Goal: Task Accomplishment & Management: Manage account settings

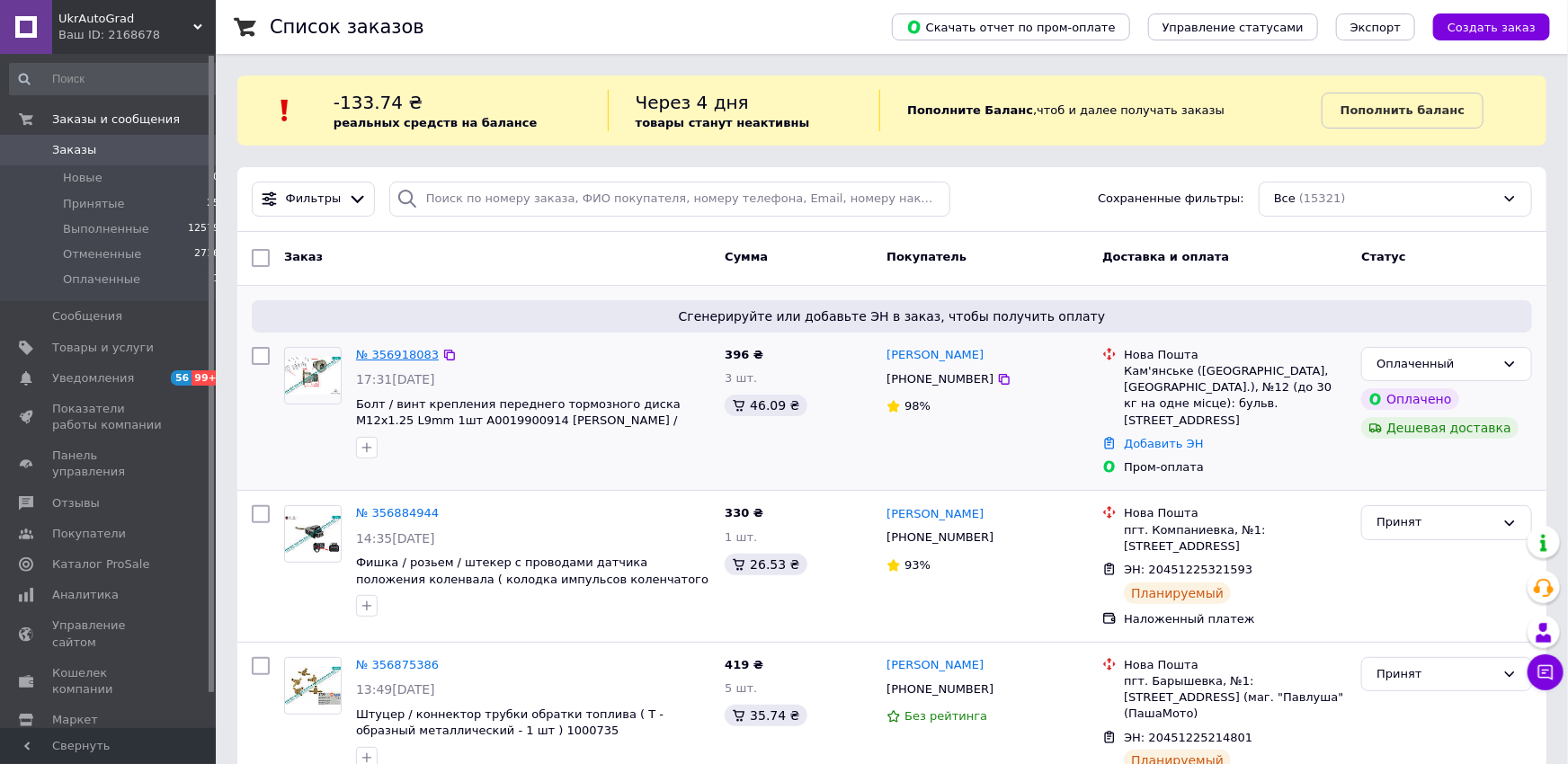
click at [387, 357] on link "№ 356918083" at bounding box center [397, 355] width 83 height 14
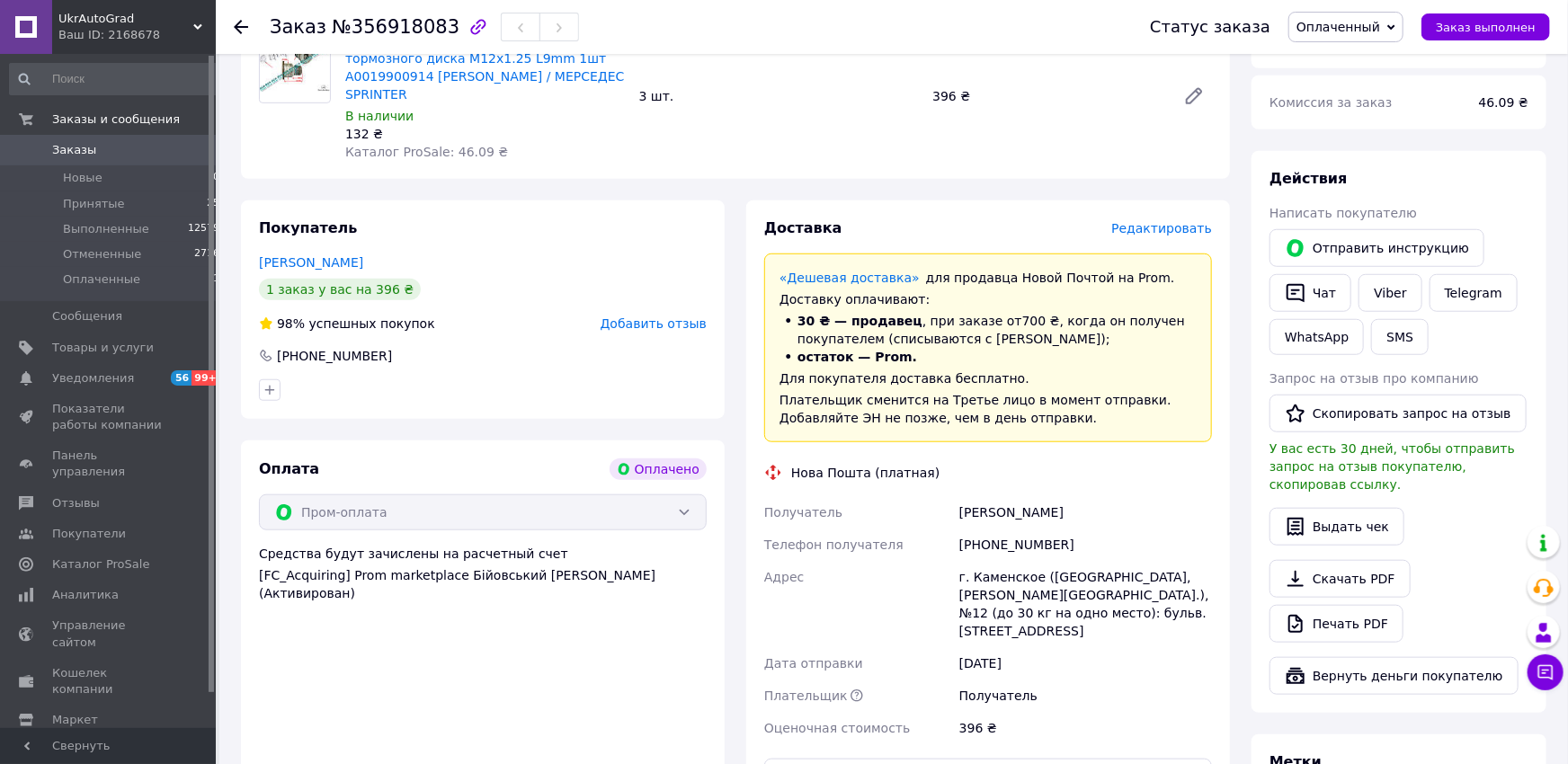
scroll to position [461, 0]
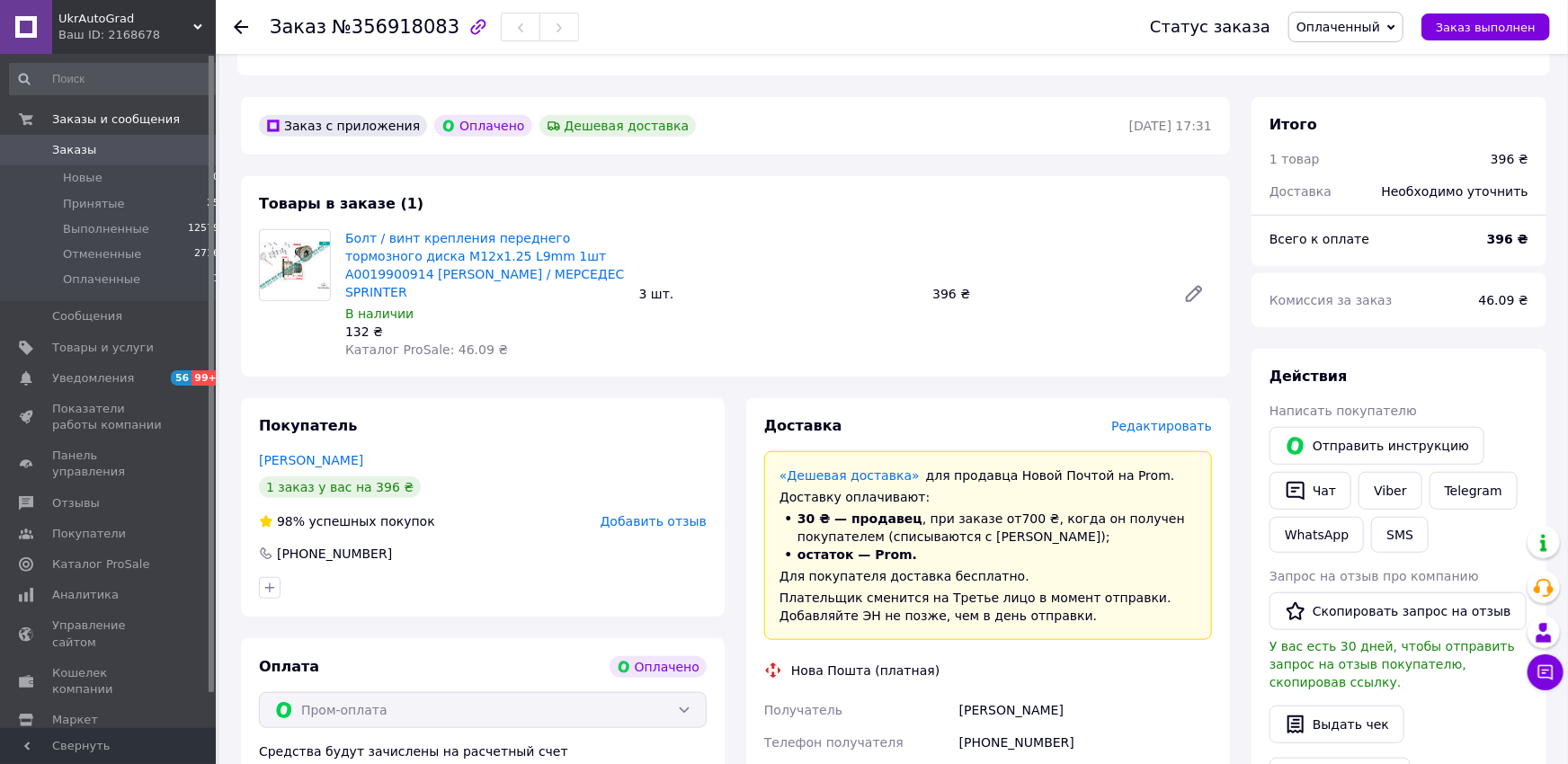
click at [1370, 22] on span "Оплаченный" at bounding box center [1338, 27] width 84 height 14
click at [1365, 67] on li "Принят" at bounding box center [1345, 63] width 113 height 27
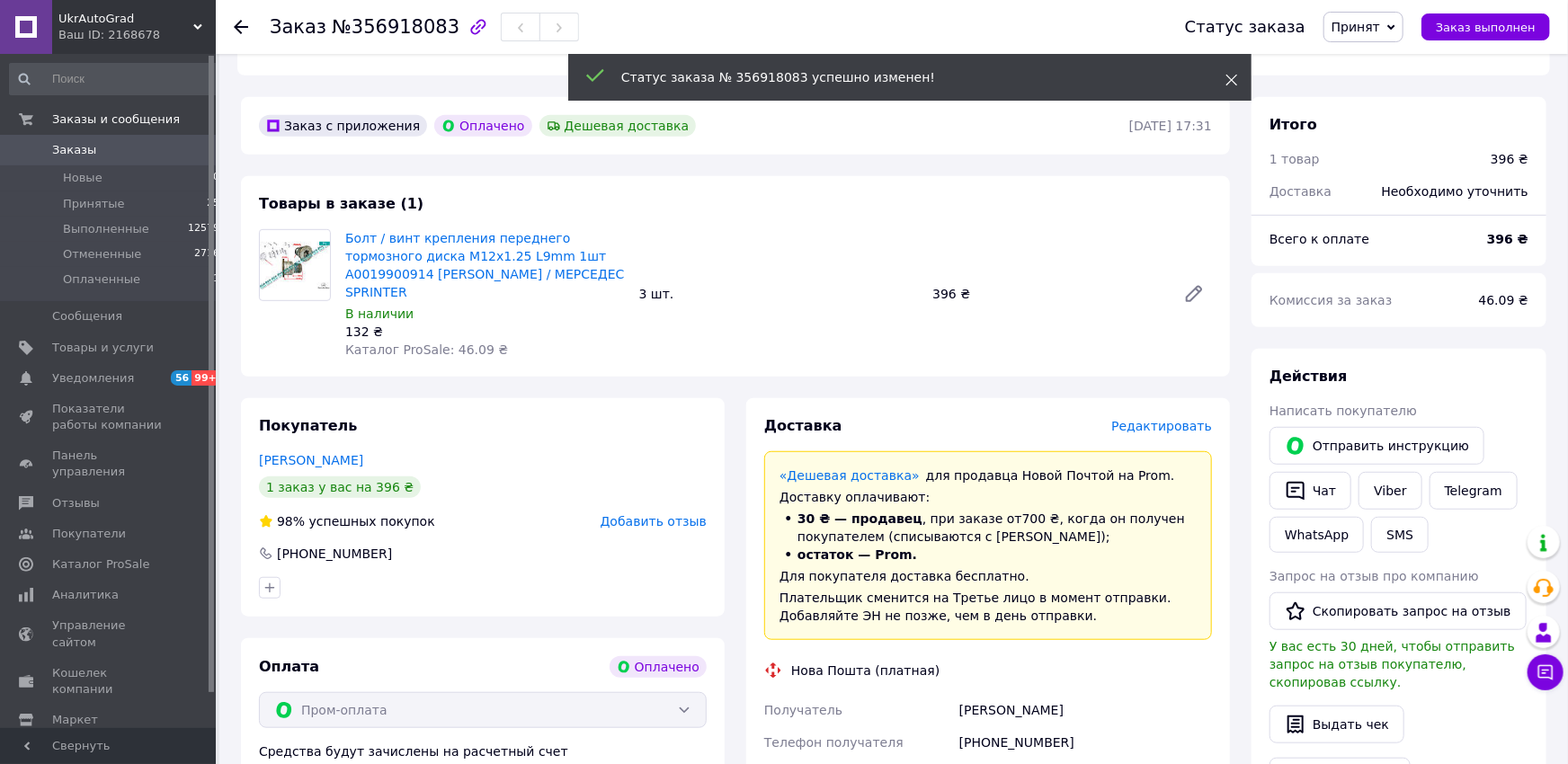
click at [1230, 80] on icon at bounding box center [1231, 79] width 13 height 13
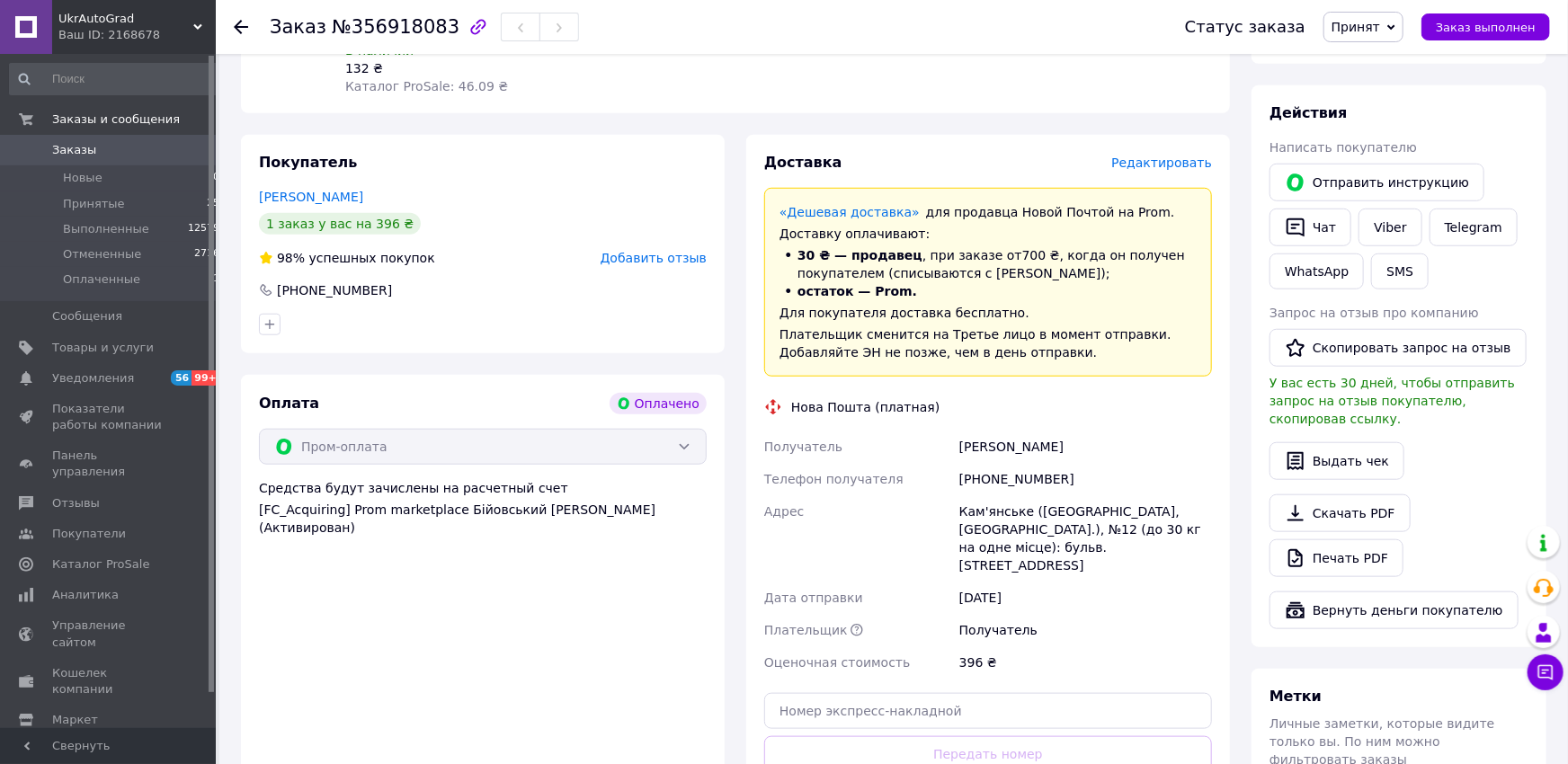
scroll to position [659, 0]
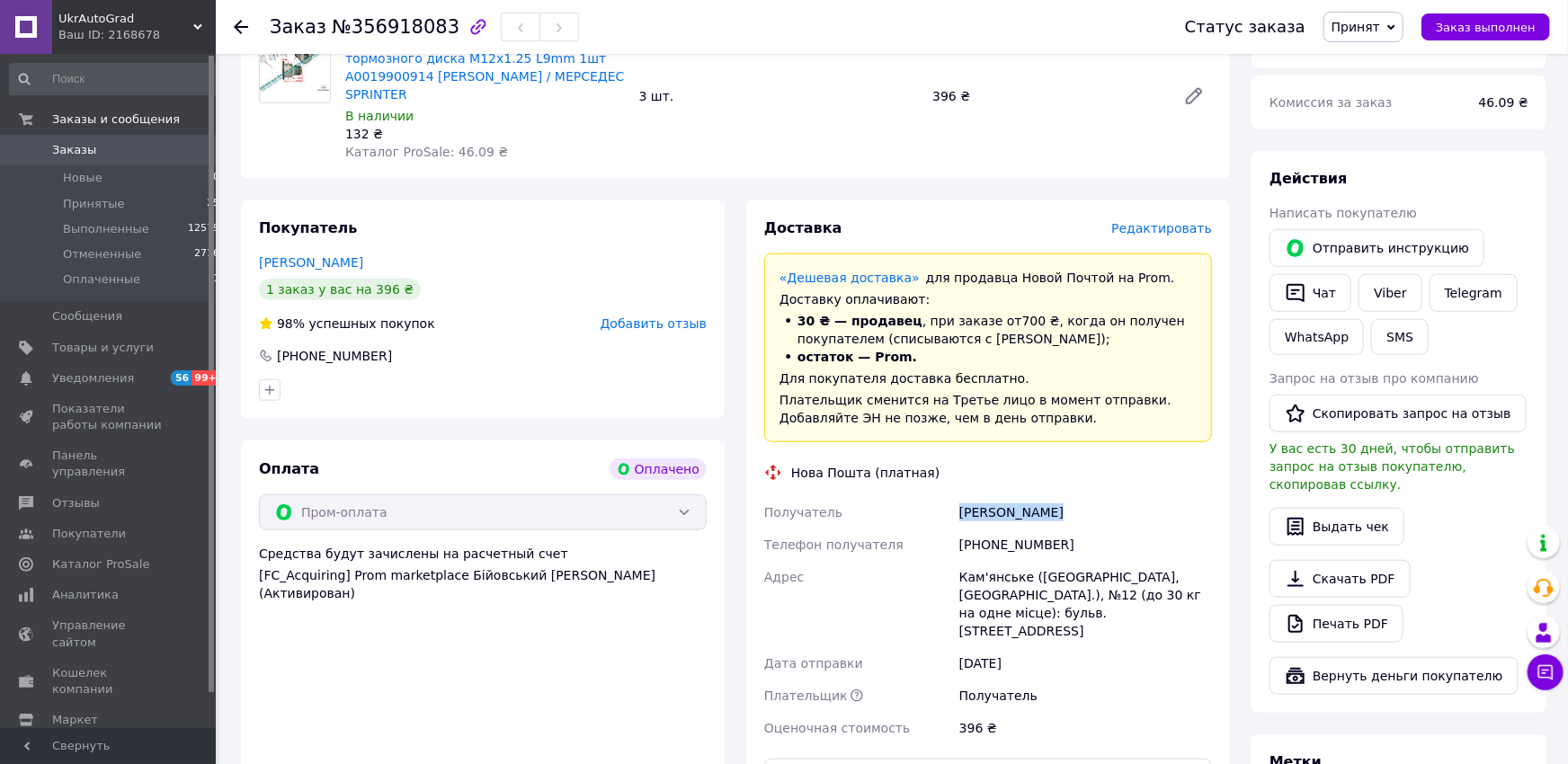
drag, startPoint x: 955, startPoint y: 471, endPoint x: 1097, endPoint y: 465, distance: 142.1
click at [1096, 497] on div "Получатель [PERSON_NAME] Телефон получателя [PHONE_NUMBER] [GEOGRAPHIC_DATA] ([…" at bounding box center [988, 620] width 455 height 248
drag, startPoint x: 983, startPoint y: 509, endPoint x: 1132, endPoint y: 503, distance: 149.1
click at [1132, 529] on div "[PHONE_NUMBER]" at bounding box center [1085, 545] width 259 height 33
copy div "0967283660"
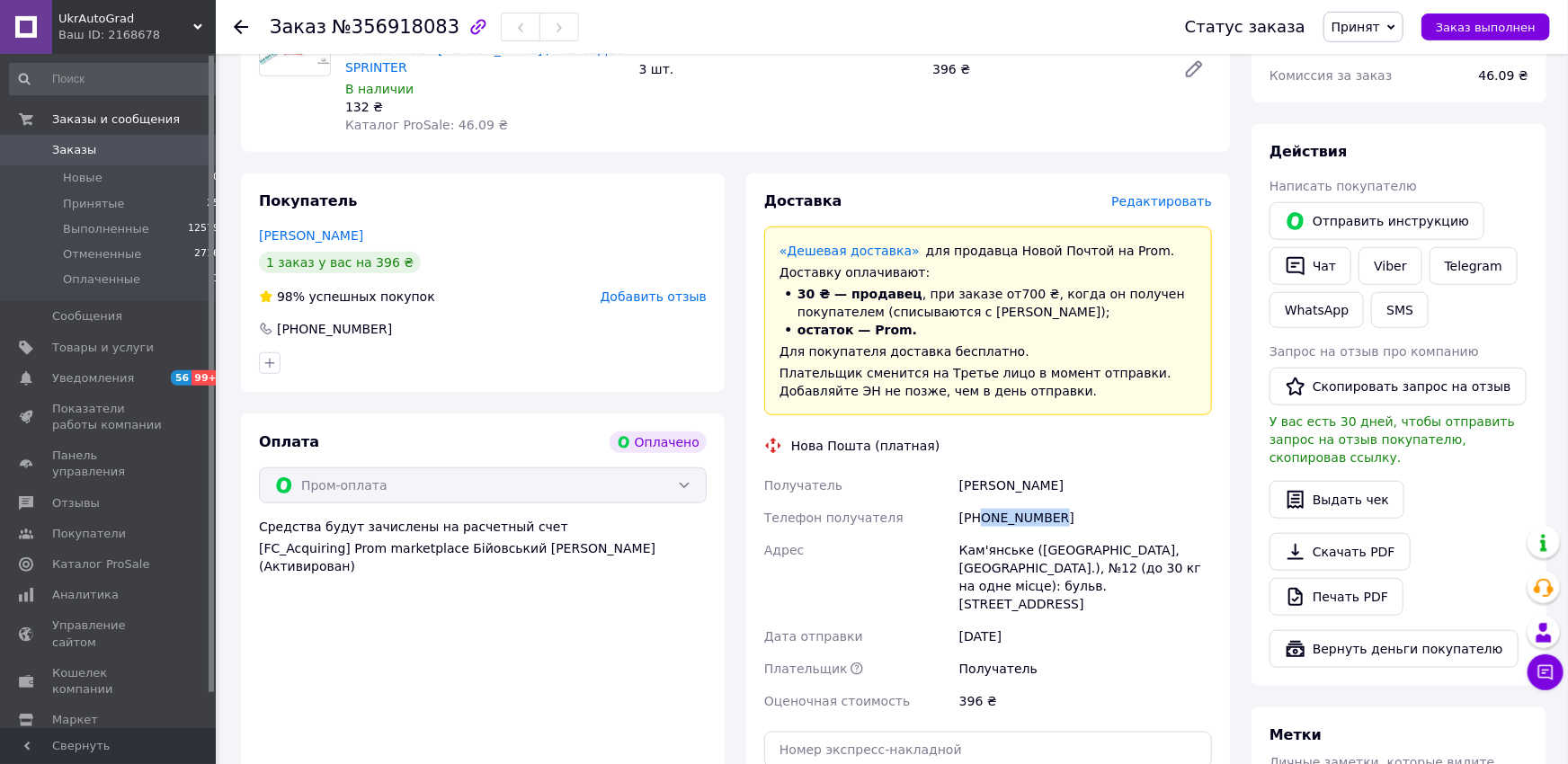
scroll to position [791, 0]
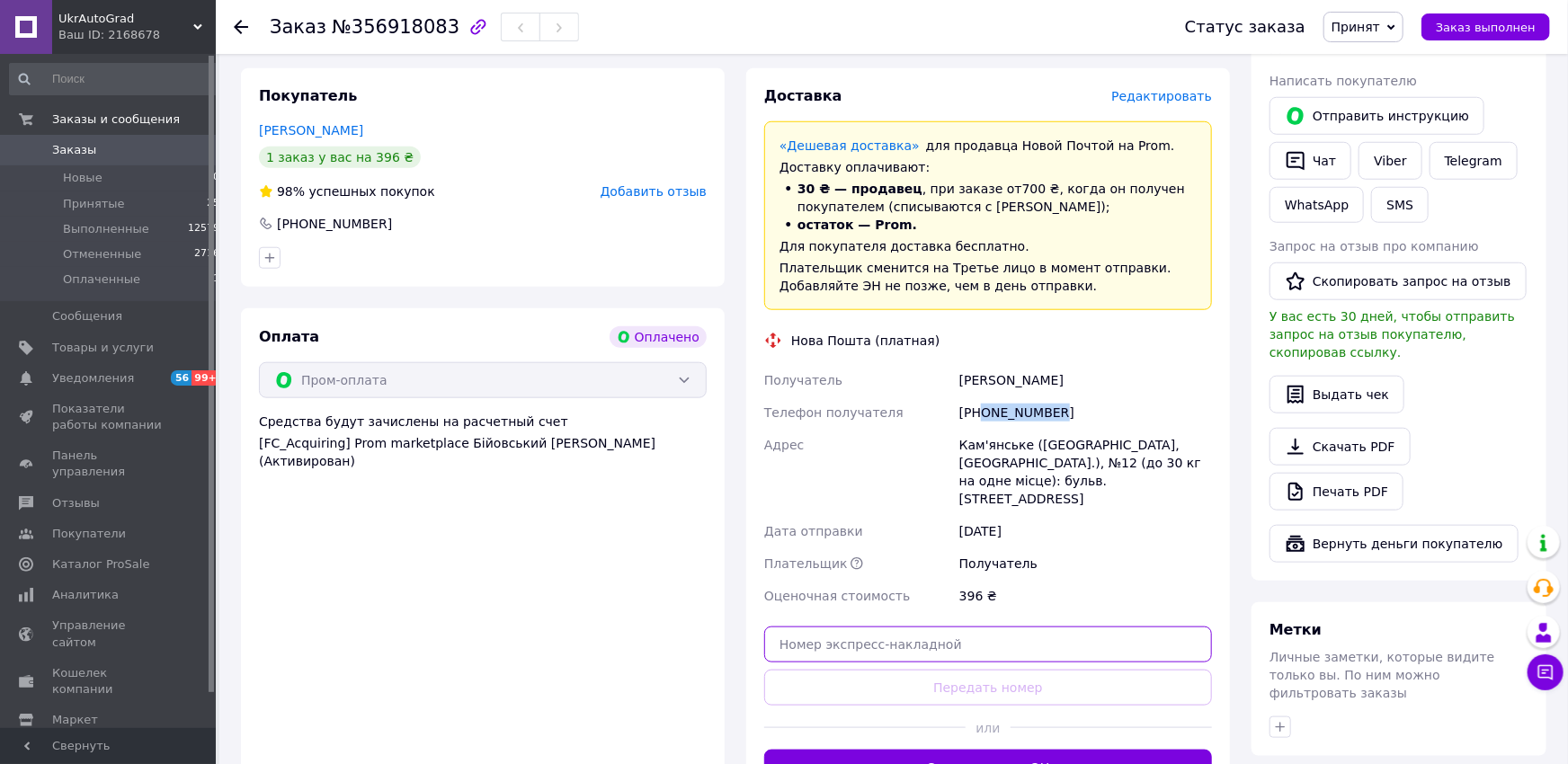
click at [980, 627] on input "text" at bounding box center [987, 644] width 447 height 36
paste input "20451225349963"
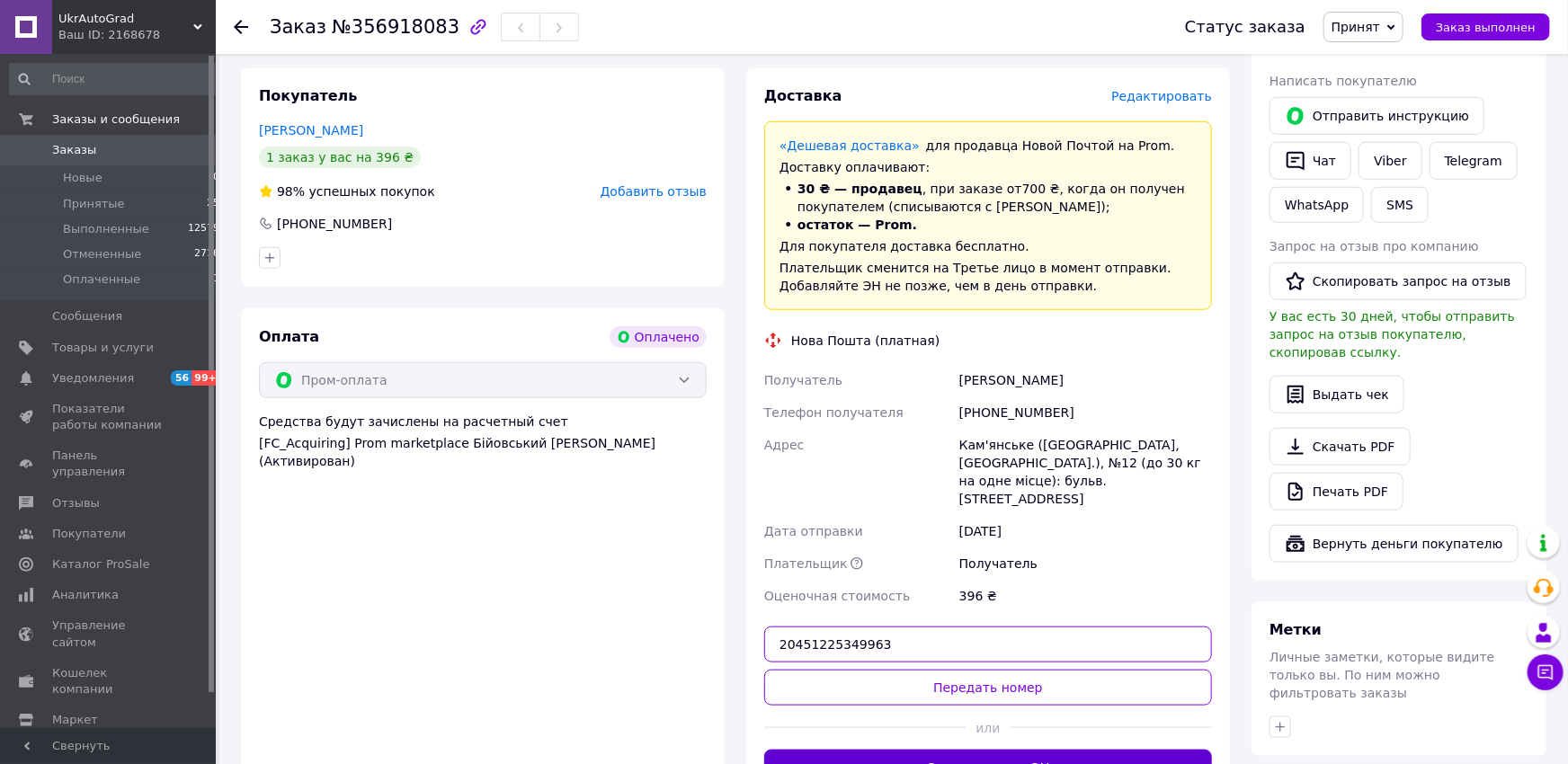
type input "20451225349963"
click at [994, 750] on button "Сгенерировать ЭН" at bounding box center [987, 767] width 447 height 36
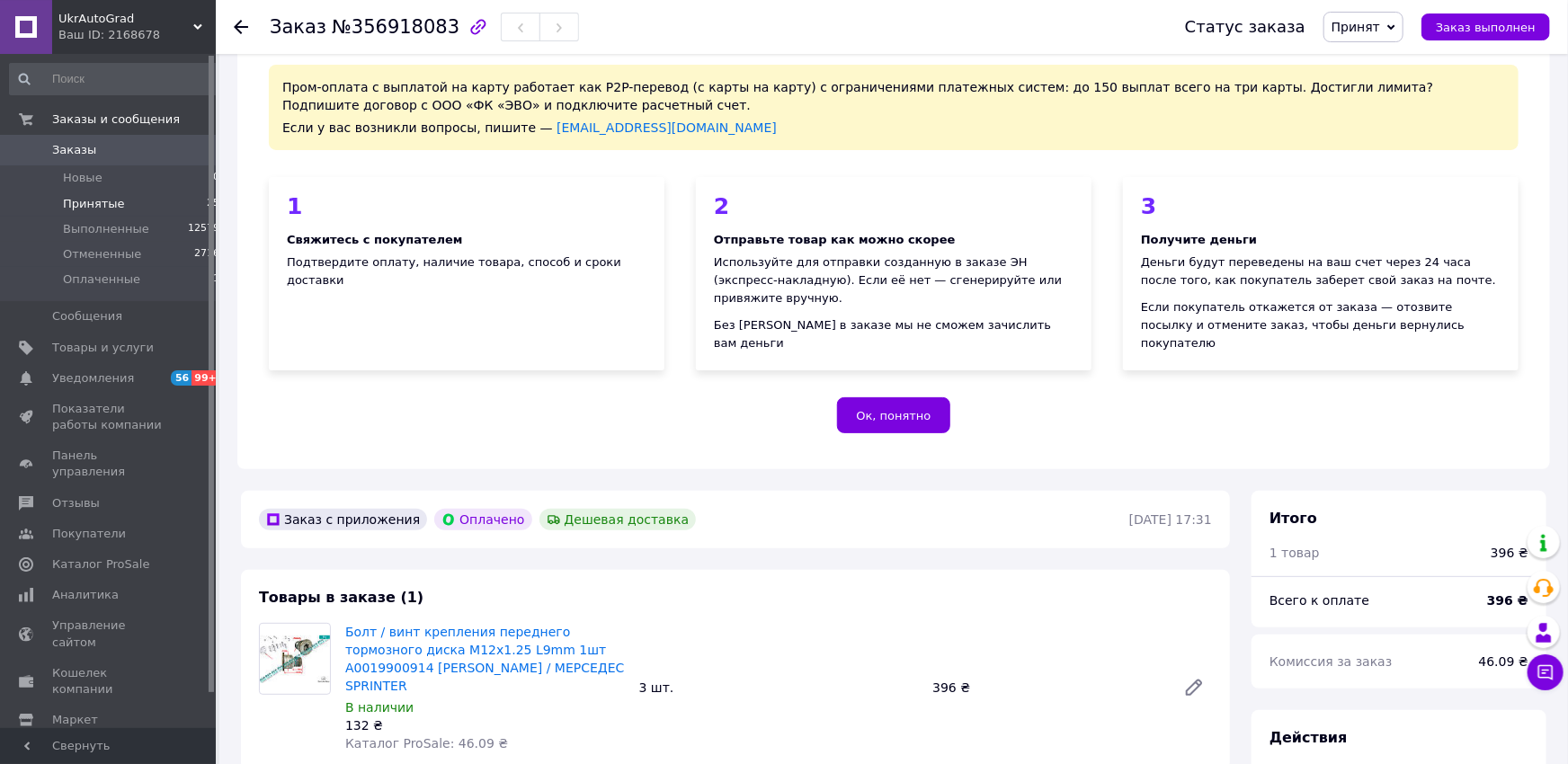
scroll to position [66, 0]
click at [83, 177] on span "Новые" at bounding box center [82, 177] width 40 height 16
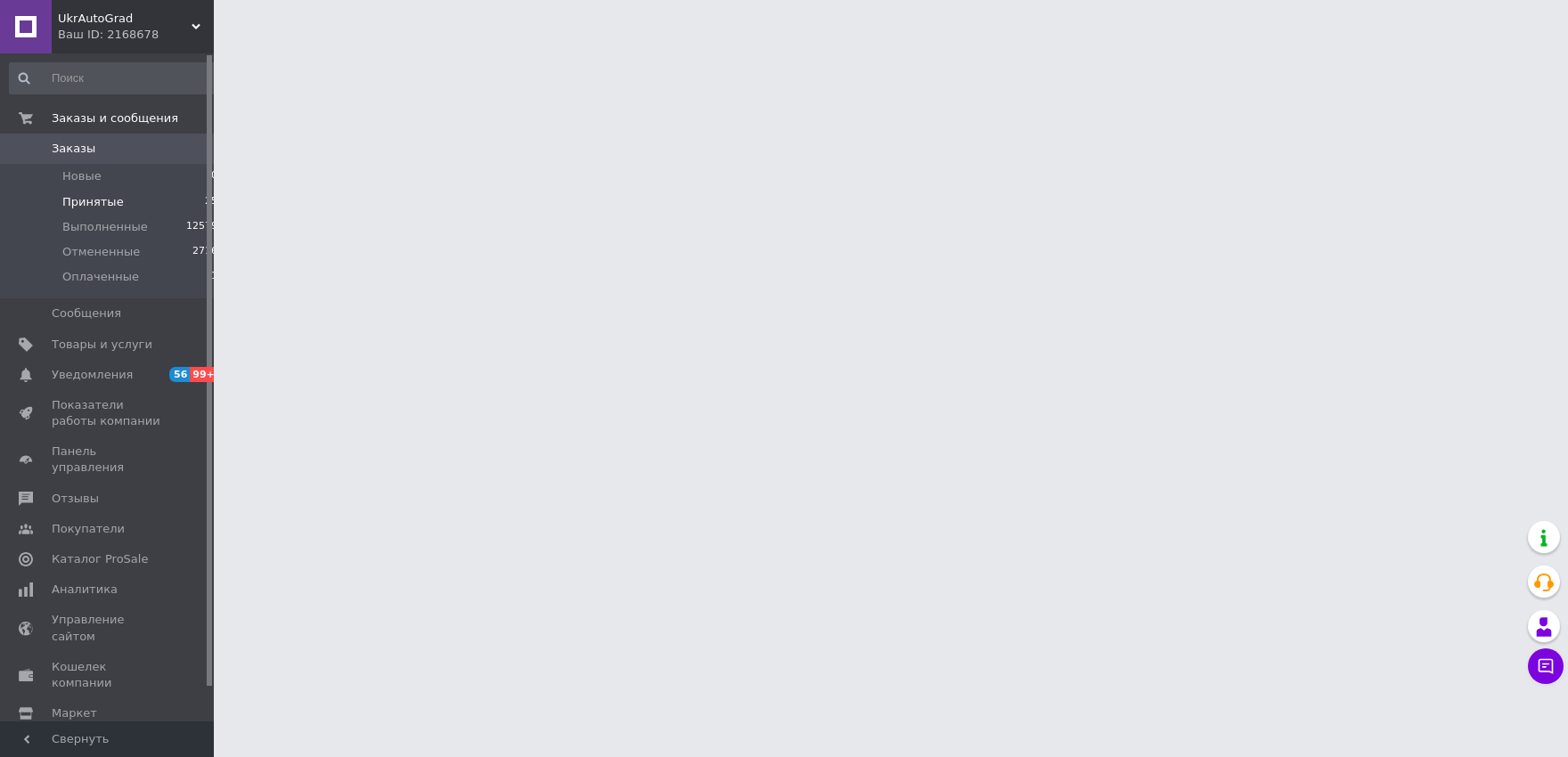
click at [75, 201] on span "Принятые" at bounding box center [93, 202] width 61 height 16
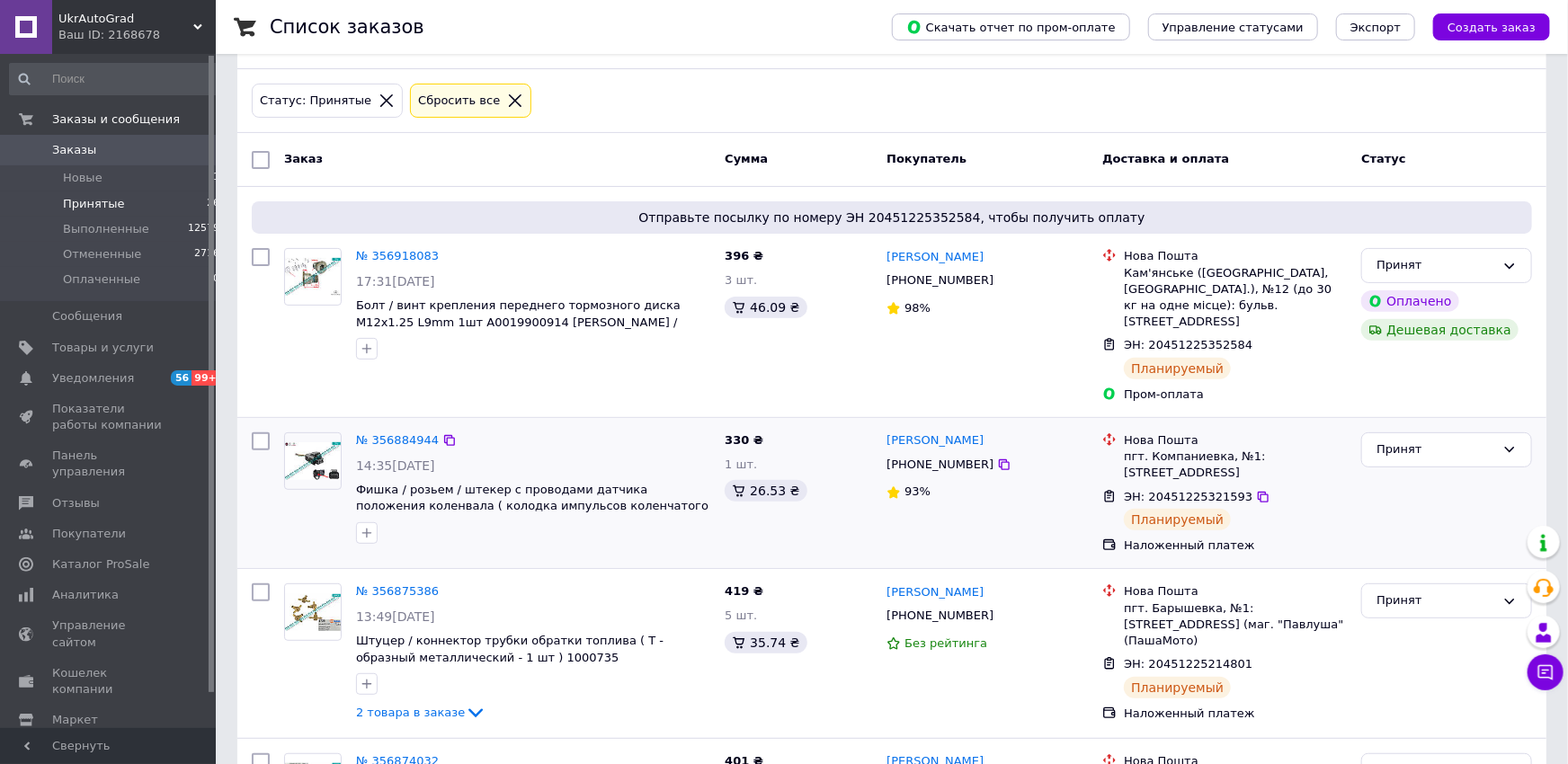
scroll to position [198, 0]
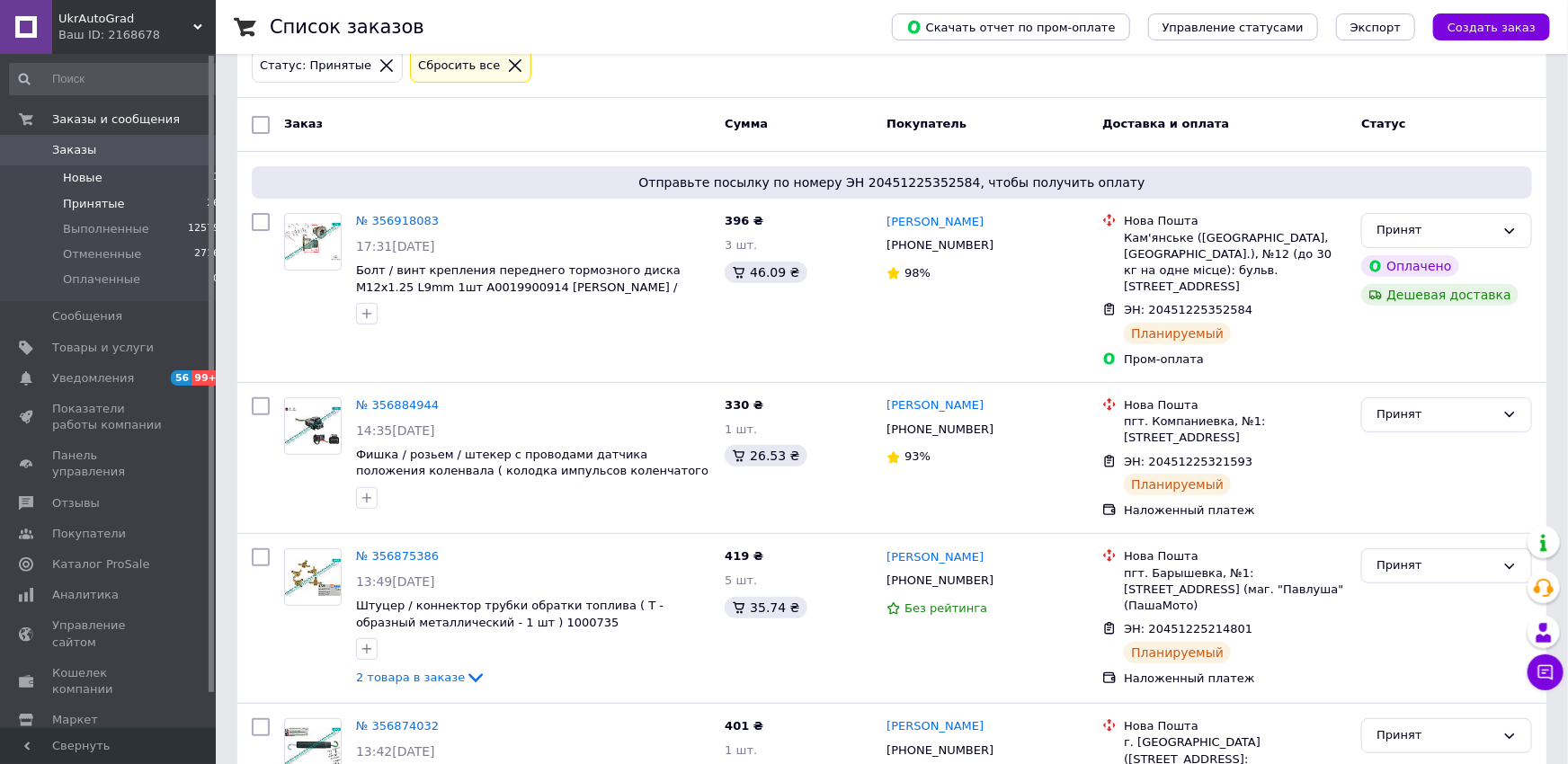
click at [73, 175] on span "Новые" at bounding box center [82, 177] width 40 height 16
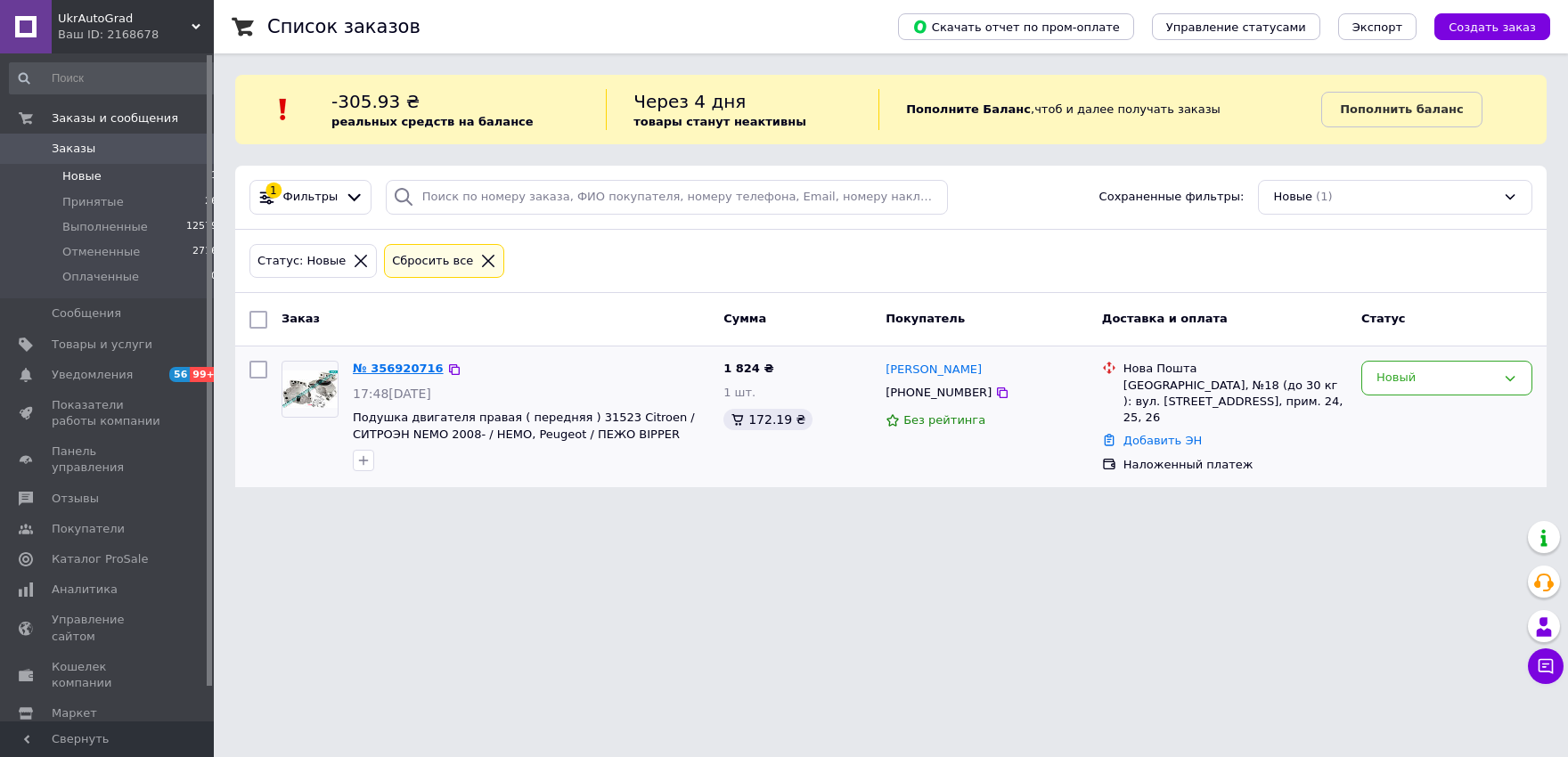
click at [397, 373] on link "№ 356920716" at bounding box center [397, 368] width 91 height 13
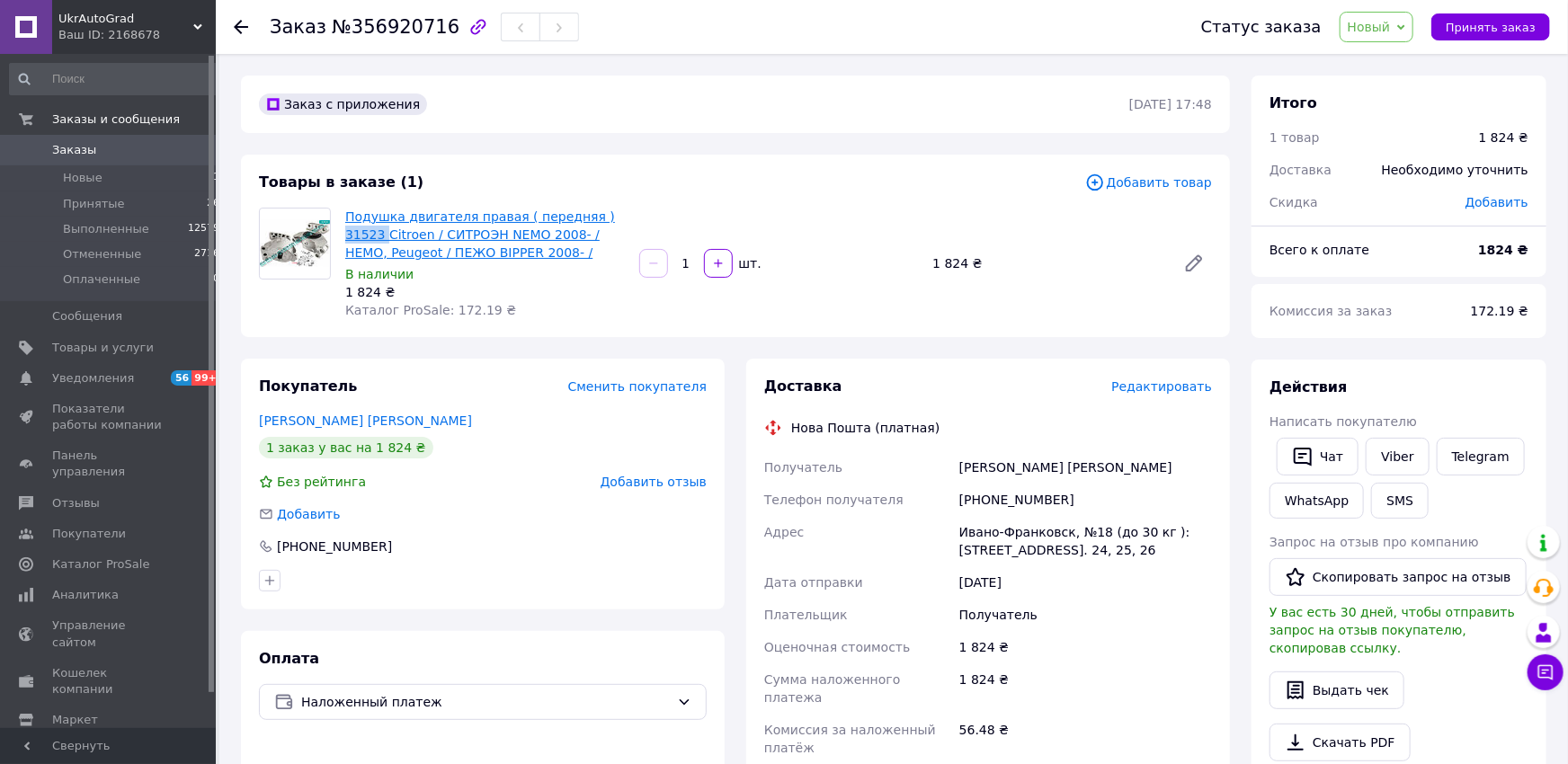
drag, startPoint x: 615, startPoint y: 218, endPoint x: 579, endPoint y: 222, distance: 36.2
copy link "31523"
click at [1382, 25] on span "Новый" at bounding box center [1368, 27] width 43 height 14
click at [1383, 59] on li "Принят" at bounding box center [1388, 63] width 95 height 27
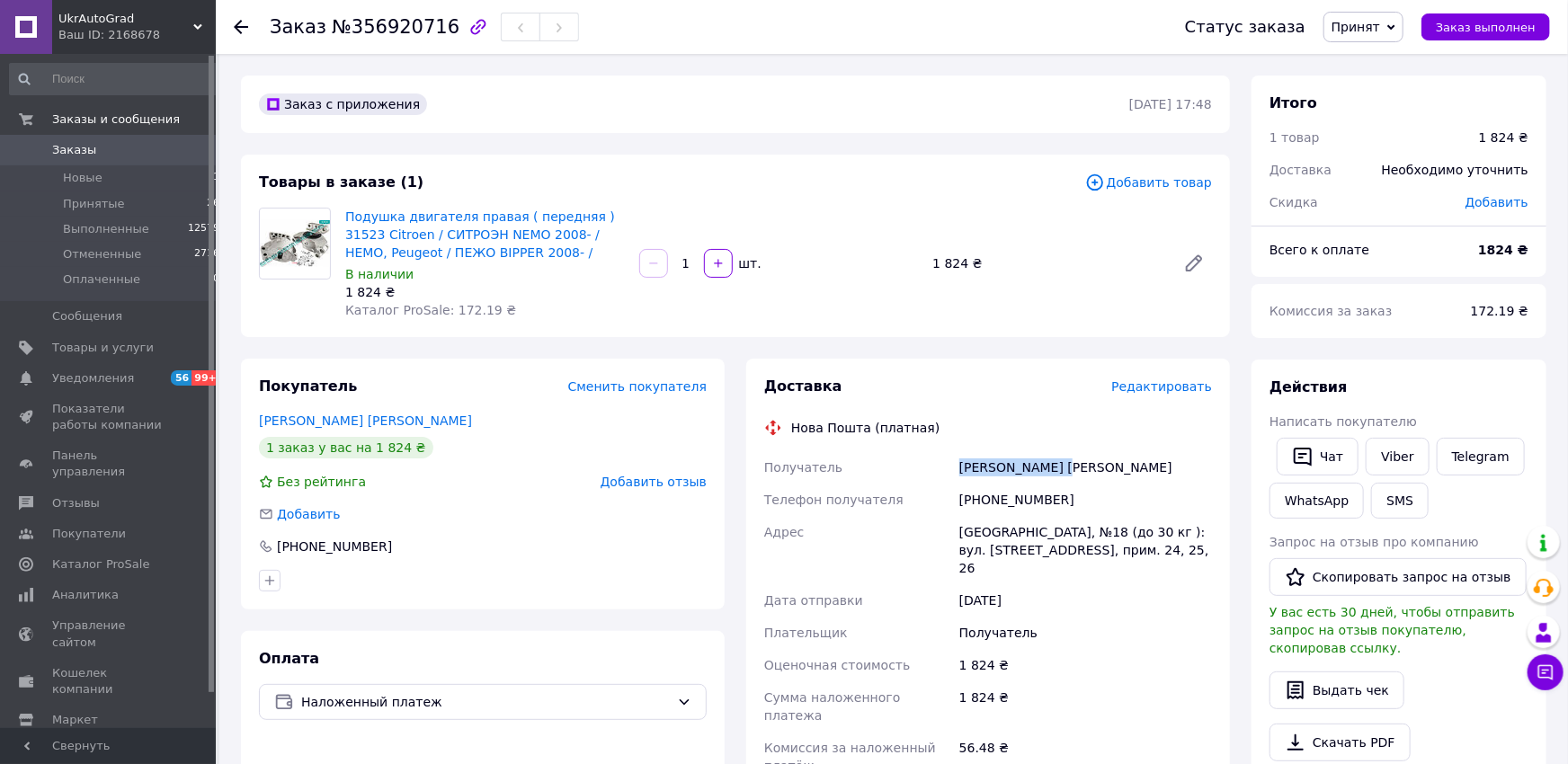
drag, startPoint x: 952, startPoint y: 469, endPoint x: 1080, endPoint y: 470, distance: 128.0
click at [1080, 470] on div "Получатель Баліцкий [PERSON_NAME] Телефон получателя [PHONE_NUMBER] [GEOGRAPHIC…" at bounding box center [988, 641] width 455 height 381
copy div "Получатель [PERSON_NAME] [PERSON_NAME]"
drag, startPoint x: 981, startPoint y: 497, endPoint x: 1123, endPoint y: 502, distance: 142.1
click at [1123, 502] on div "[PHONE_NUMBER]" at bounding box center [1085, 500] width 259 height 33
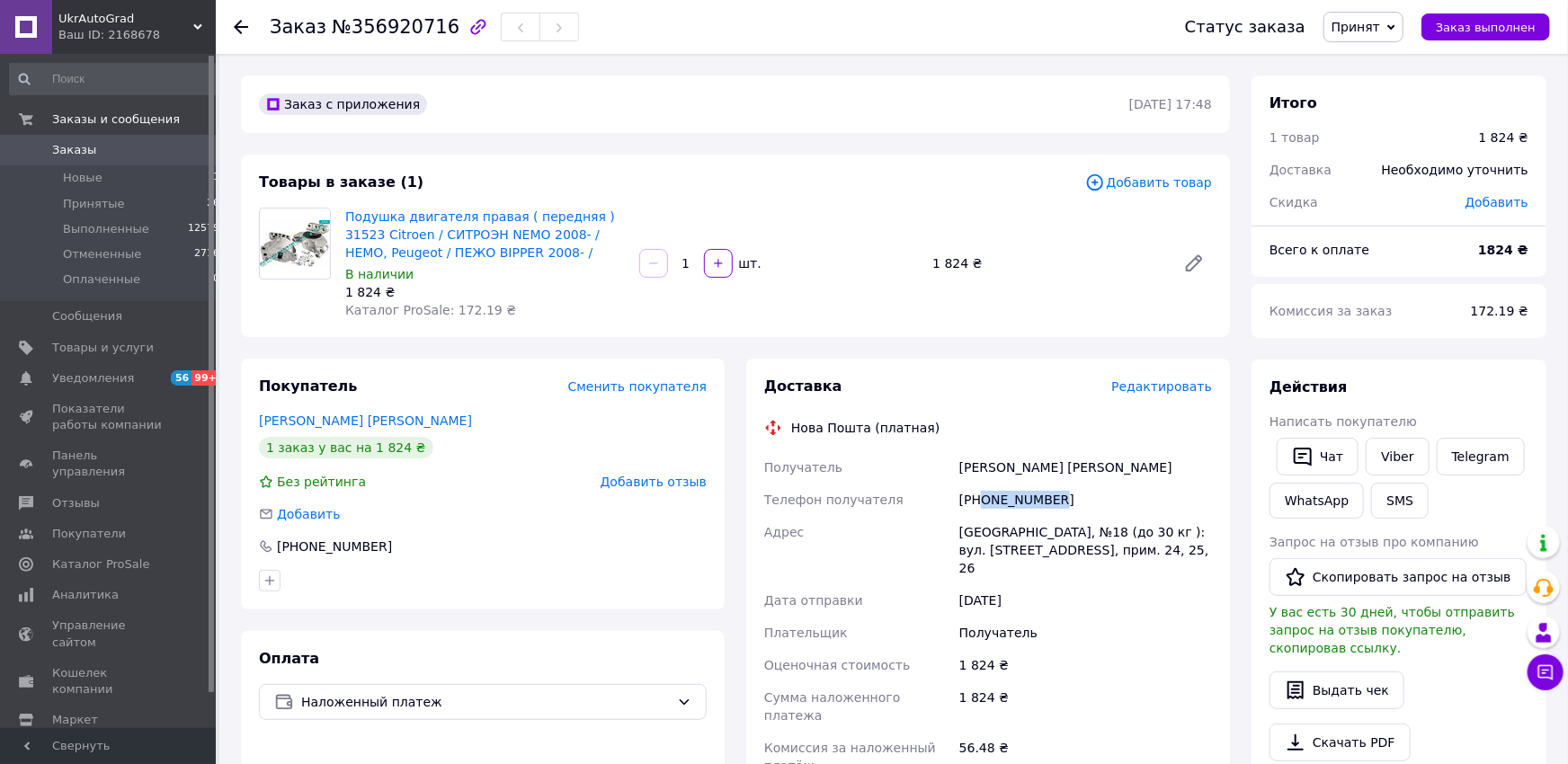
copy div "0963127423"
